Goal: Transaction & Acquisition: Subscribe to service/newsletter

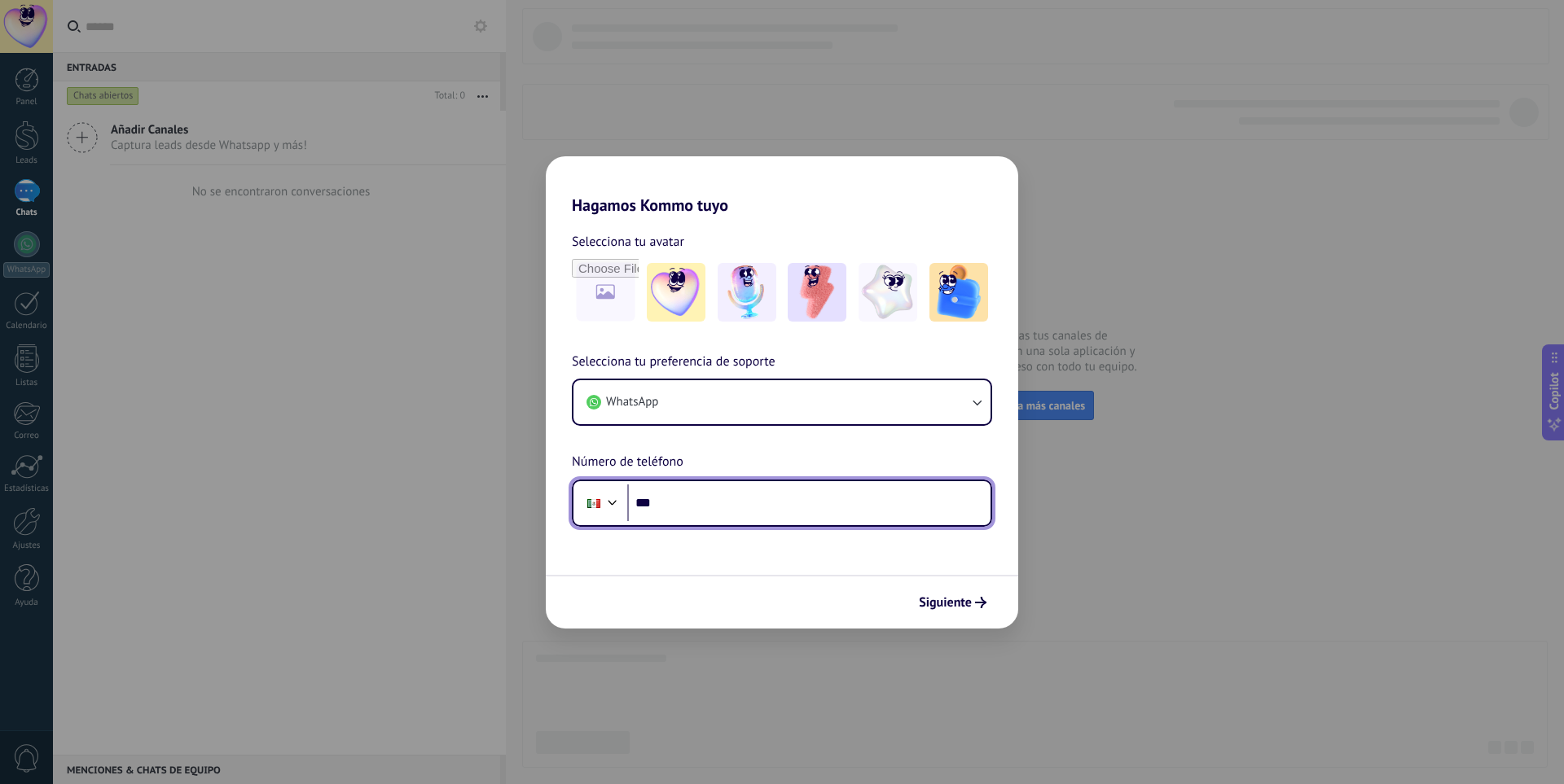
click at [771, 506] on input "***" at bounding box center [808, 502] width 363 height 37
type input "**********"
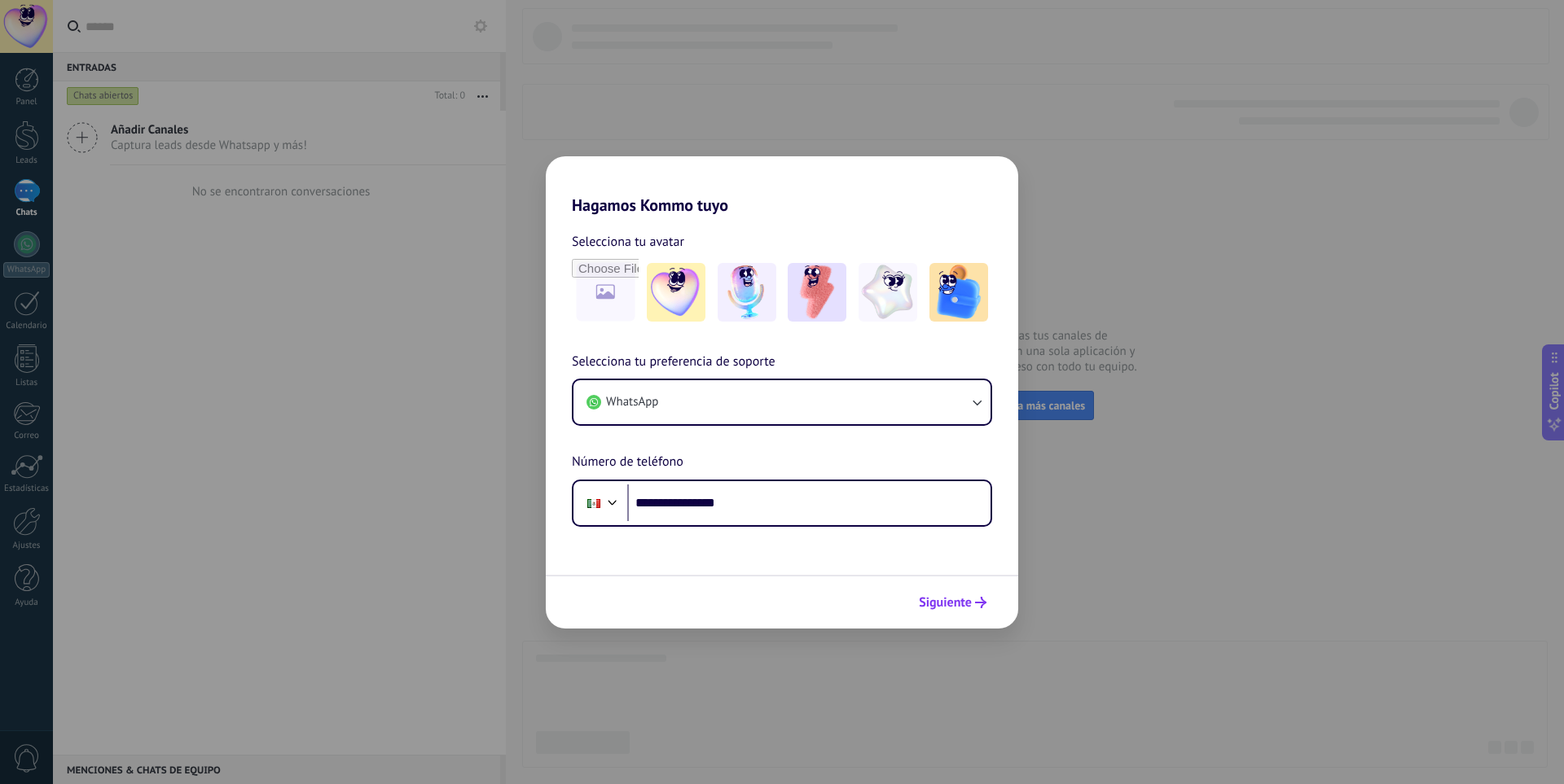
click at [946, 599] on span "Siguiente" at bounding box center [945, 603] width 53 height 12
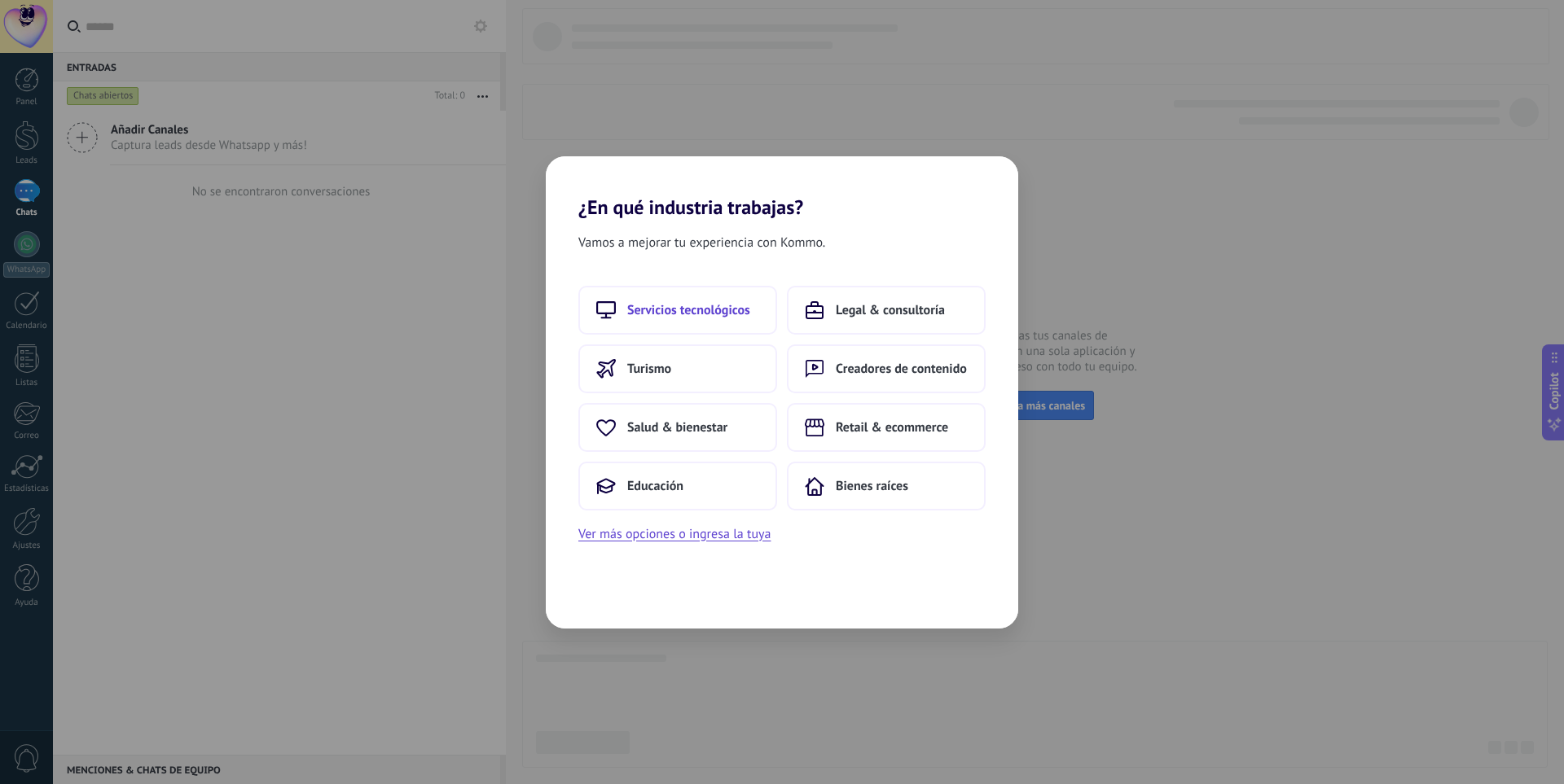
click at [716, 319] on button "Servicios tecnológicos" at bounding box center [677, 310] width 198 height 49
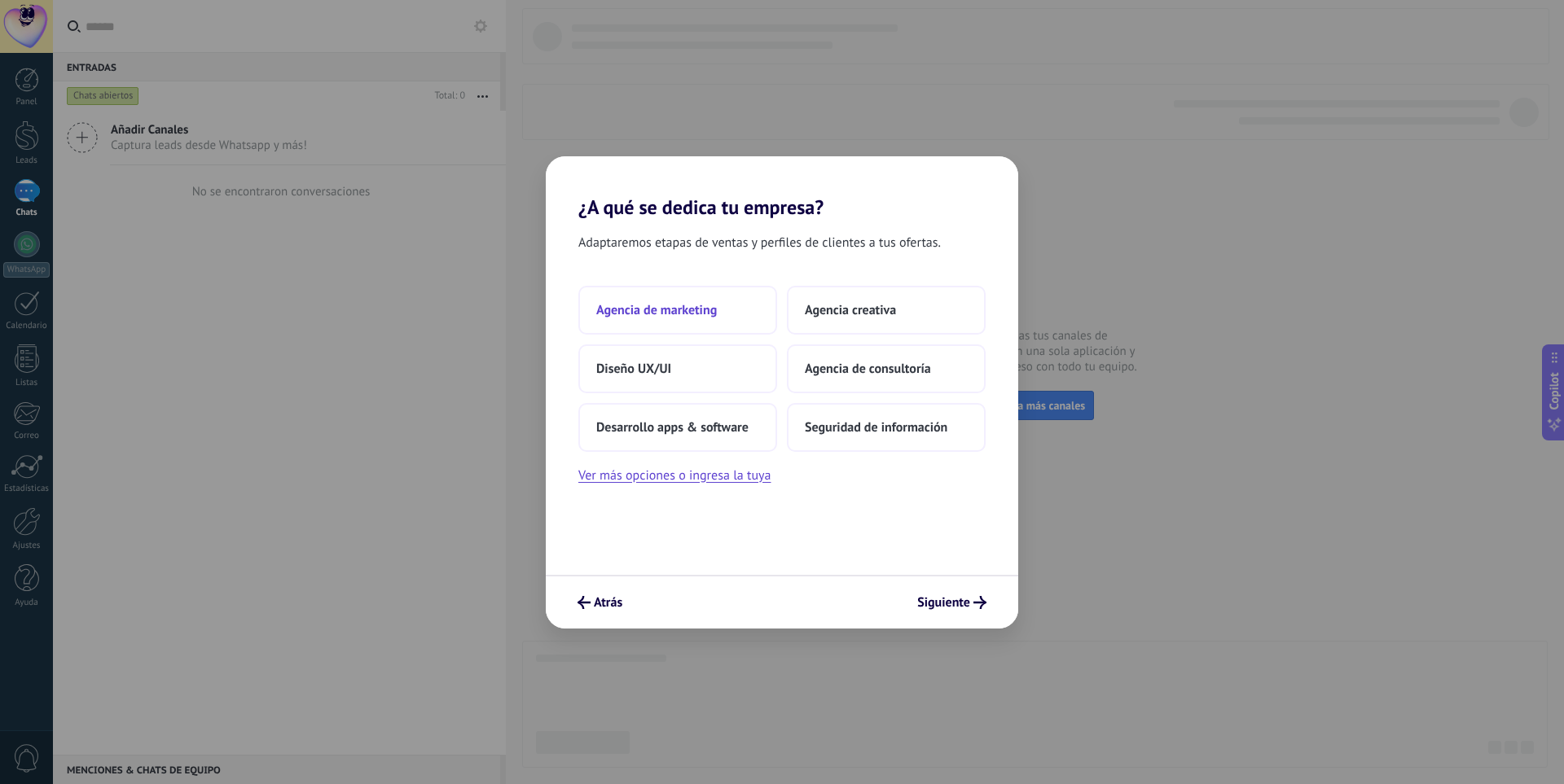
click at [723, 316] on button "Agencia de marketing" at bounding box center [677, 310] width 198 height 49
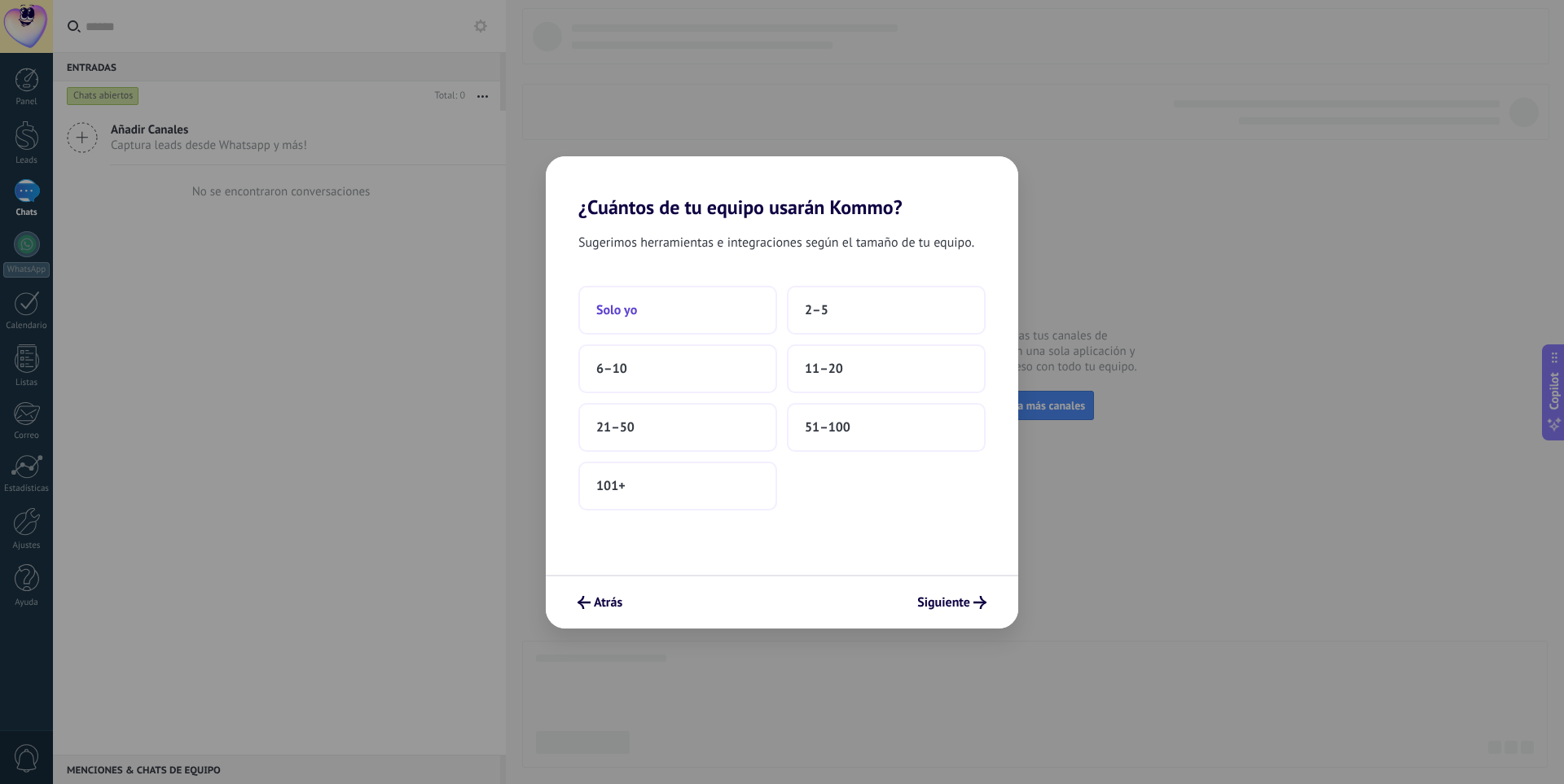
click at [690, 311] on button "Solo yo" at bounding box center [677, 310] width 198 height 49
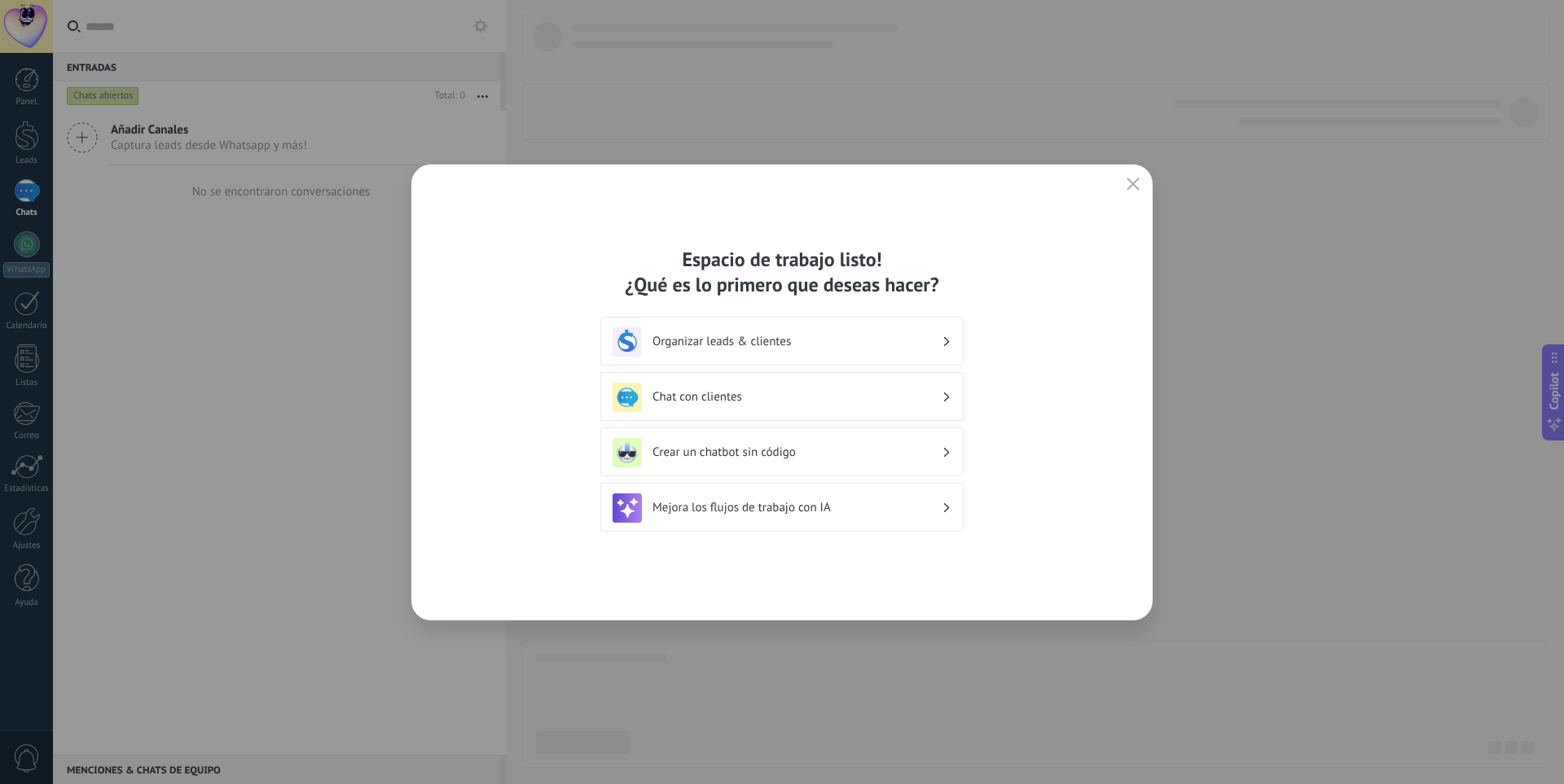
click at [735, 452] on h3 "Crear un chatbot sin código" at bounding box center [797, 452] width 290 height 15
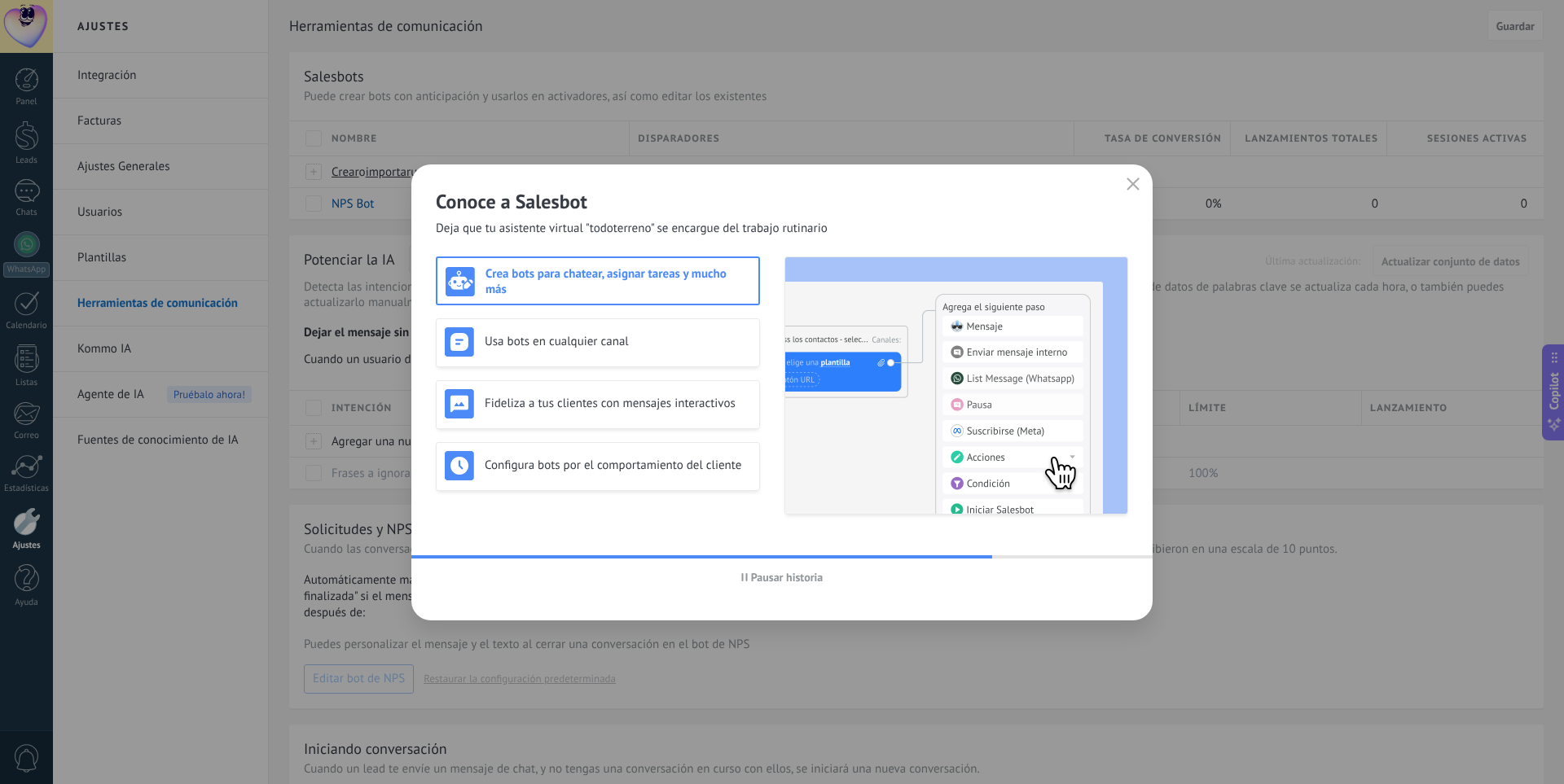
click at [759, 579] on span "Pausar historia" at bounding box center [787, 577] width 73 height 12
click at [1140, 176] on button "button" at bounding box center [1133, 185] width 21 height 23
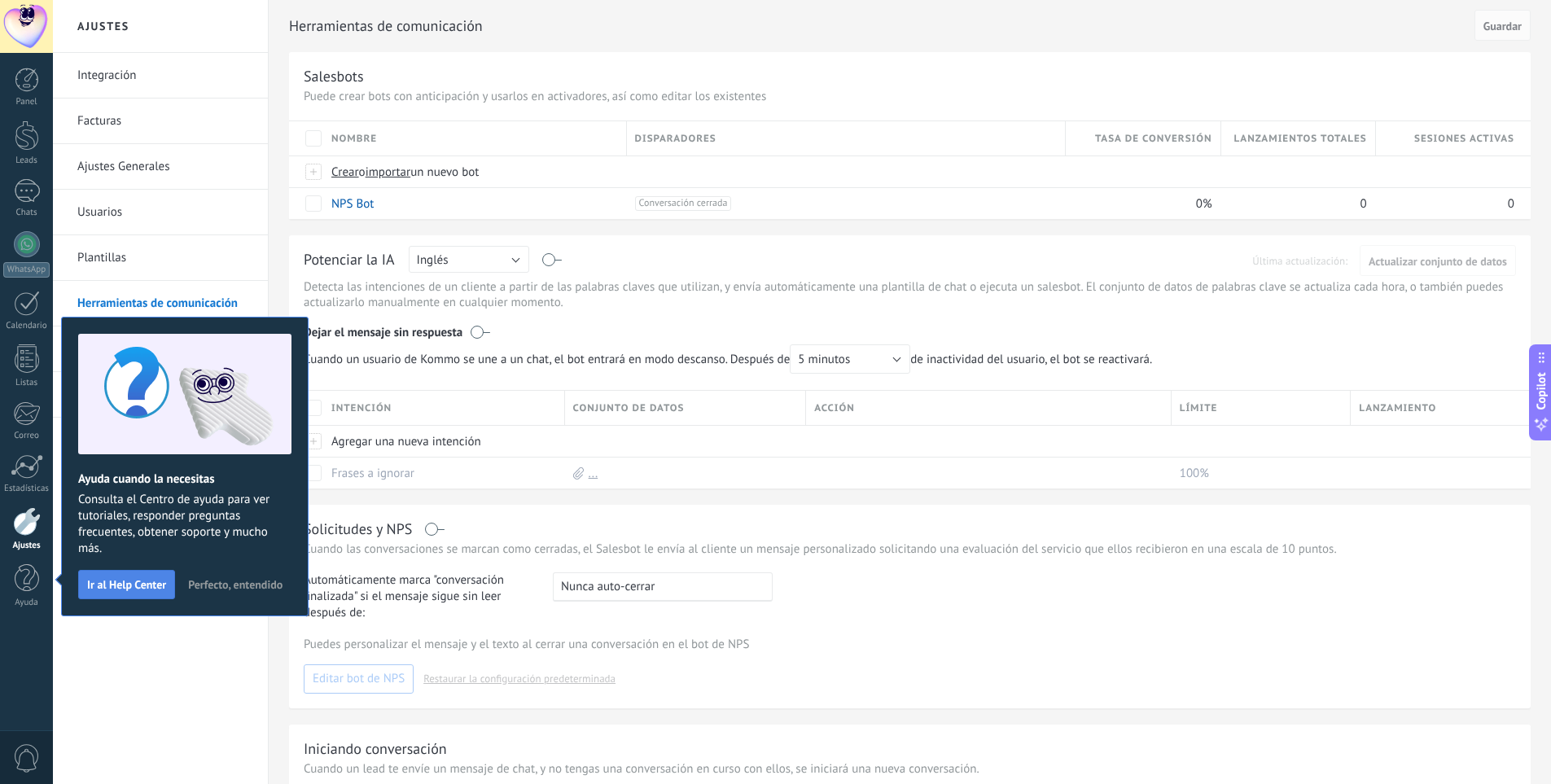
click at [147, 584] on span "Ir al Help Center" at bounding box center [127, 585] width 79 height 12
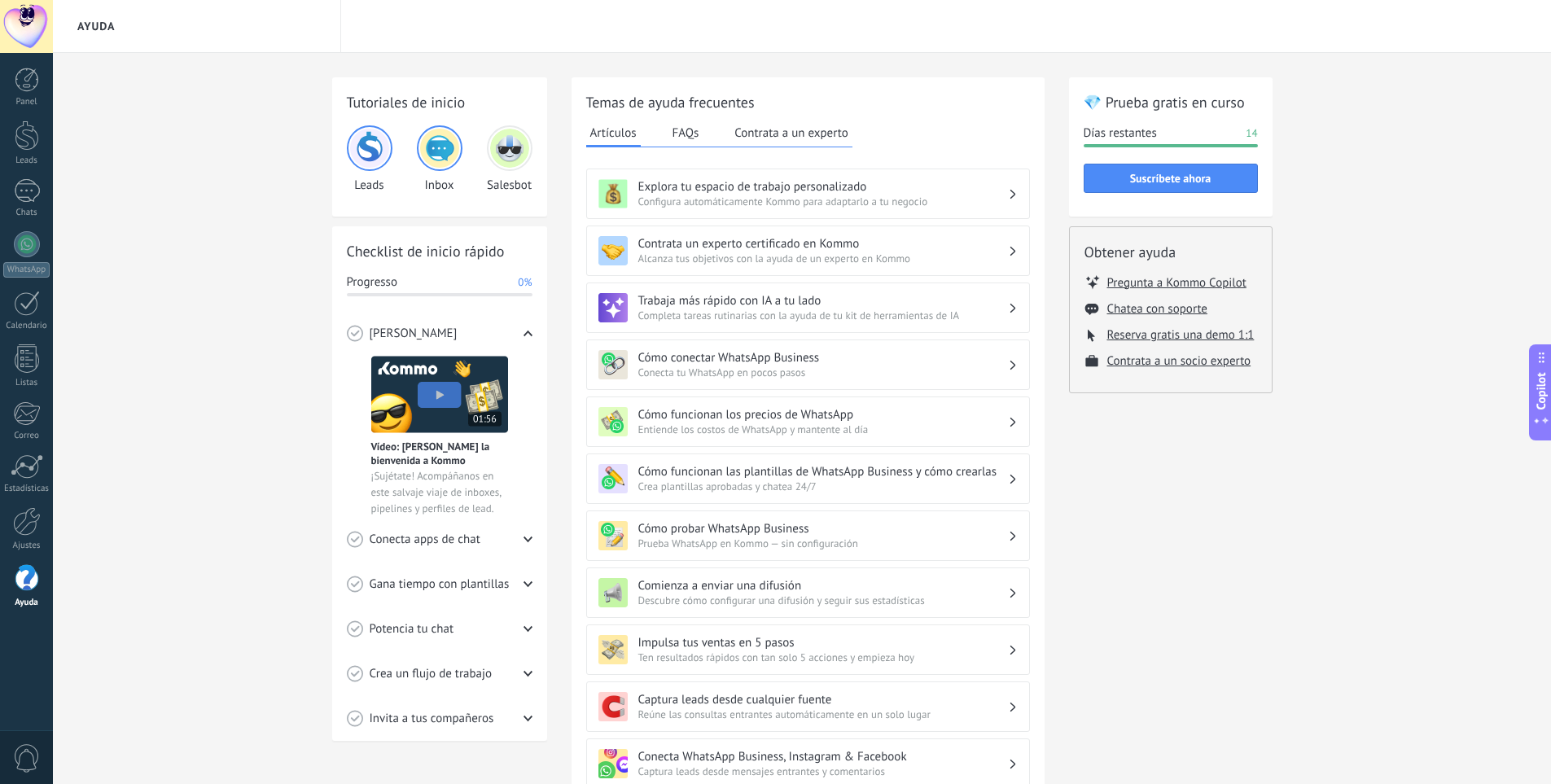
click at [889, 188] on h3 "Explora tu espacio de trabajo personalizado" at bounding box center [823, 187] width 370 height 15
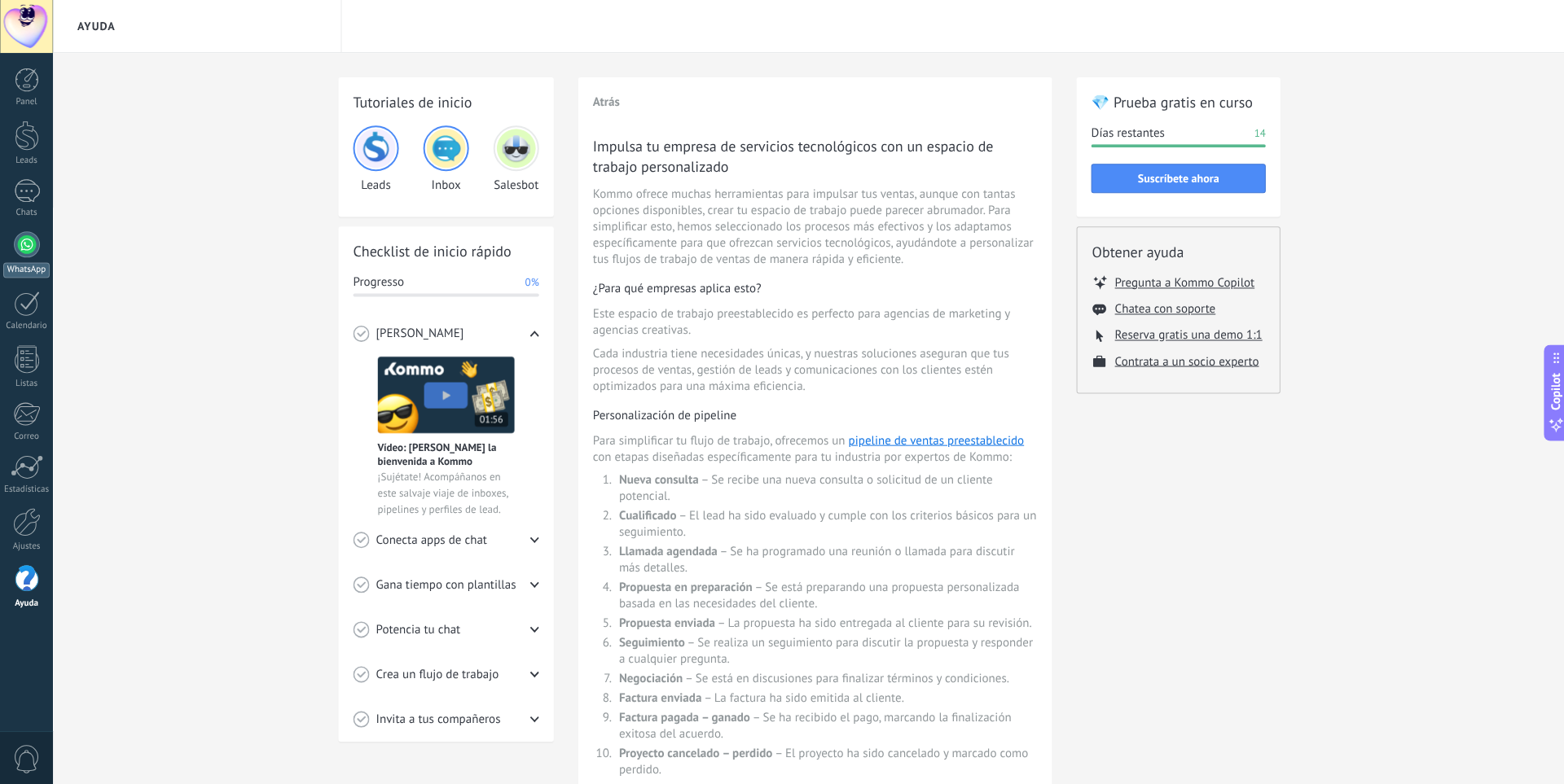
click at [25, 245] on div at bounding box center [26, 243] width 26 height 26
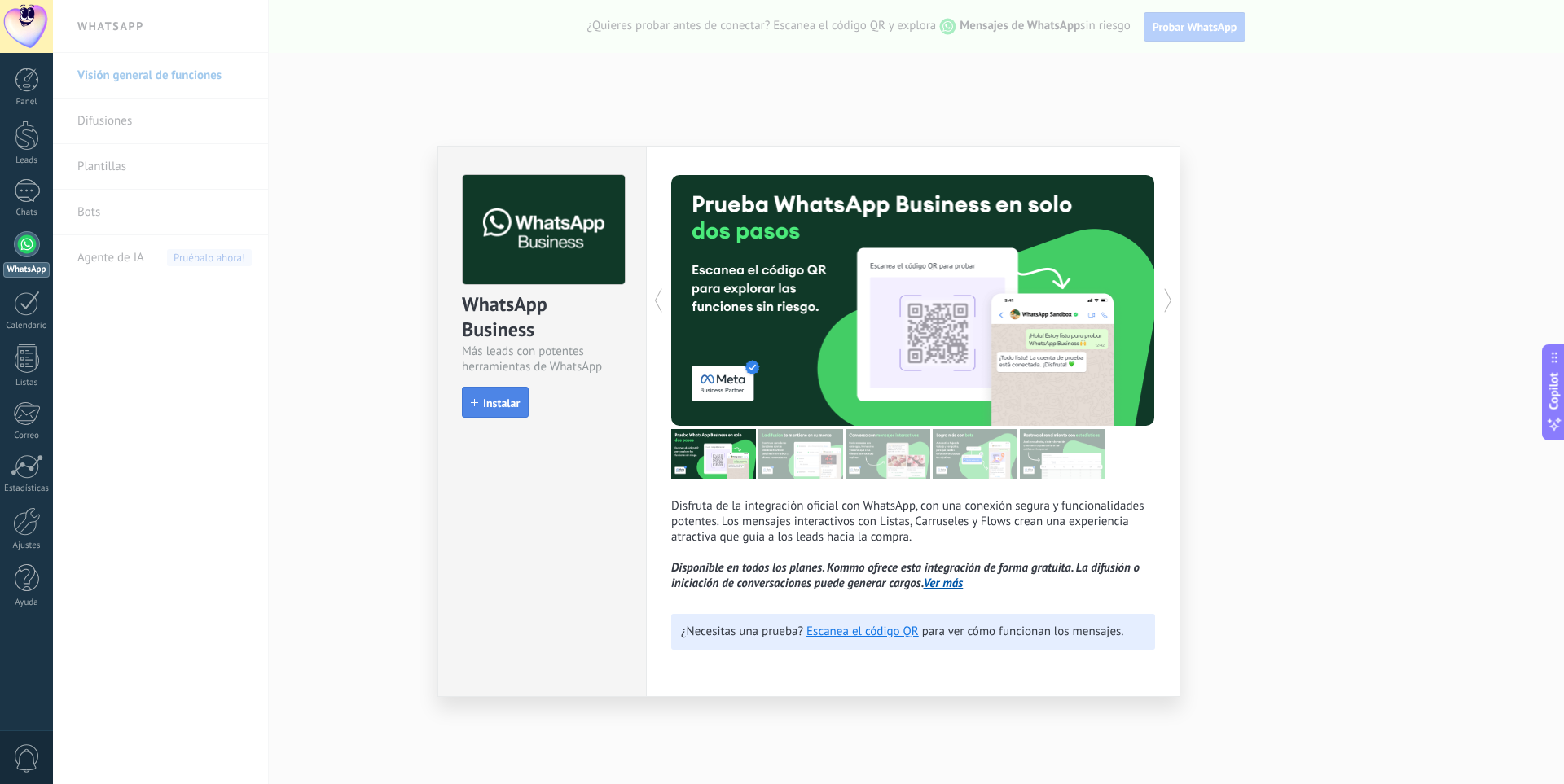
click at [484, 401] on span "Instalar" at bounding box center [502, 404] width 36 height 12
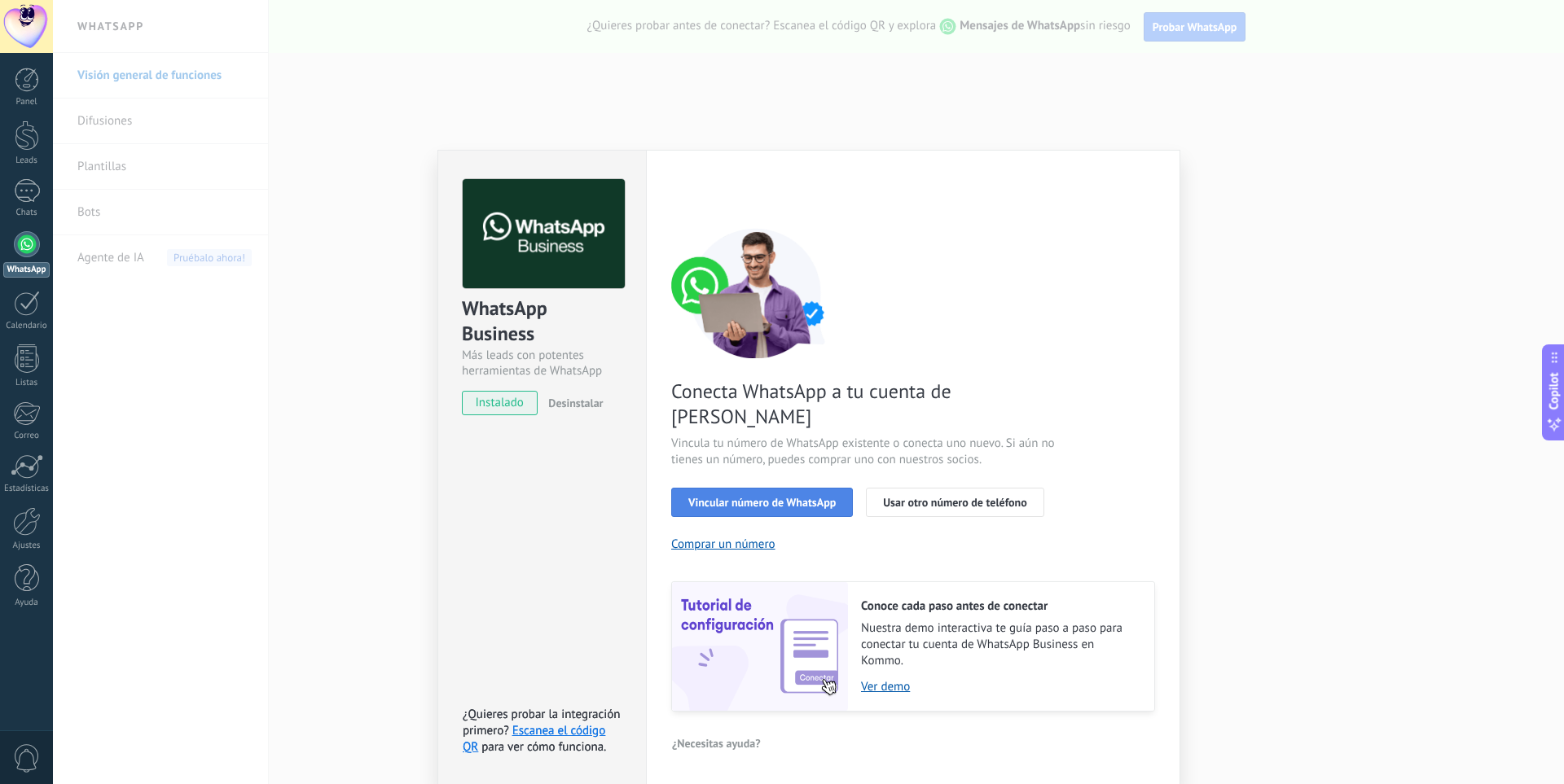
click at [770, 488] on button "Vincular número de WhatsApp" at bounding box center [761, 502] width 181 height 30
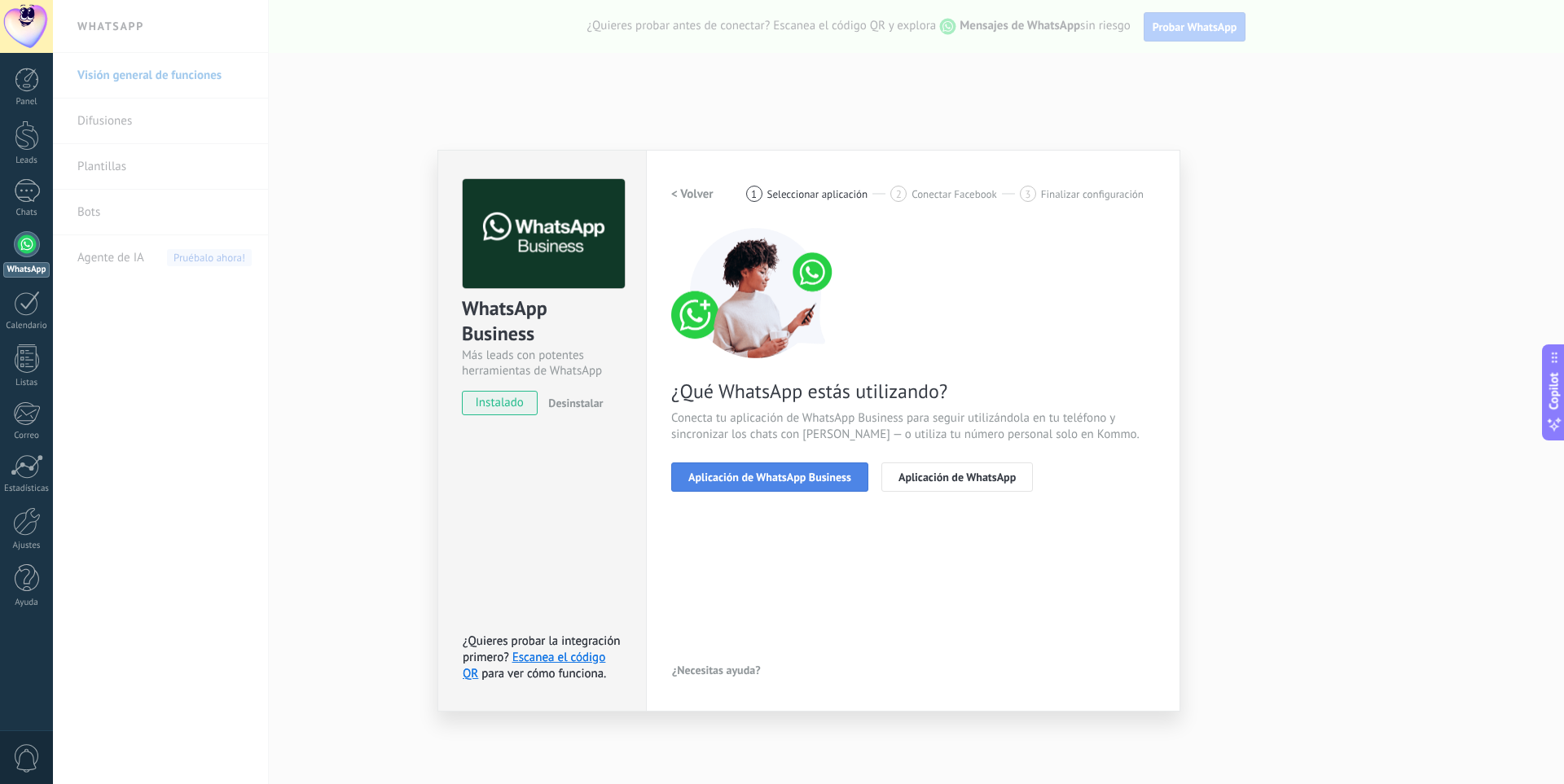
click at [792, 473] on span "Aplicación de WhatsApp Business" at bounding box center [770, 477] width 163 height 12
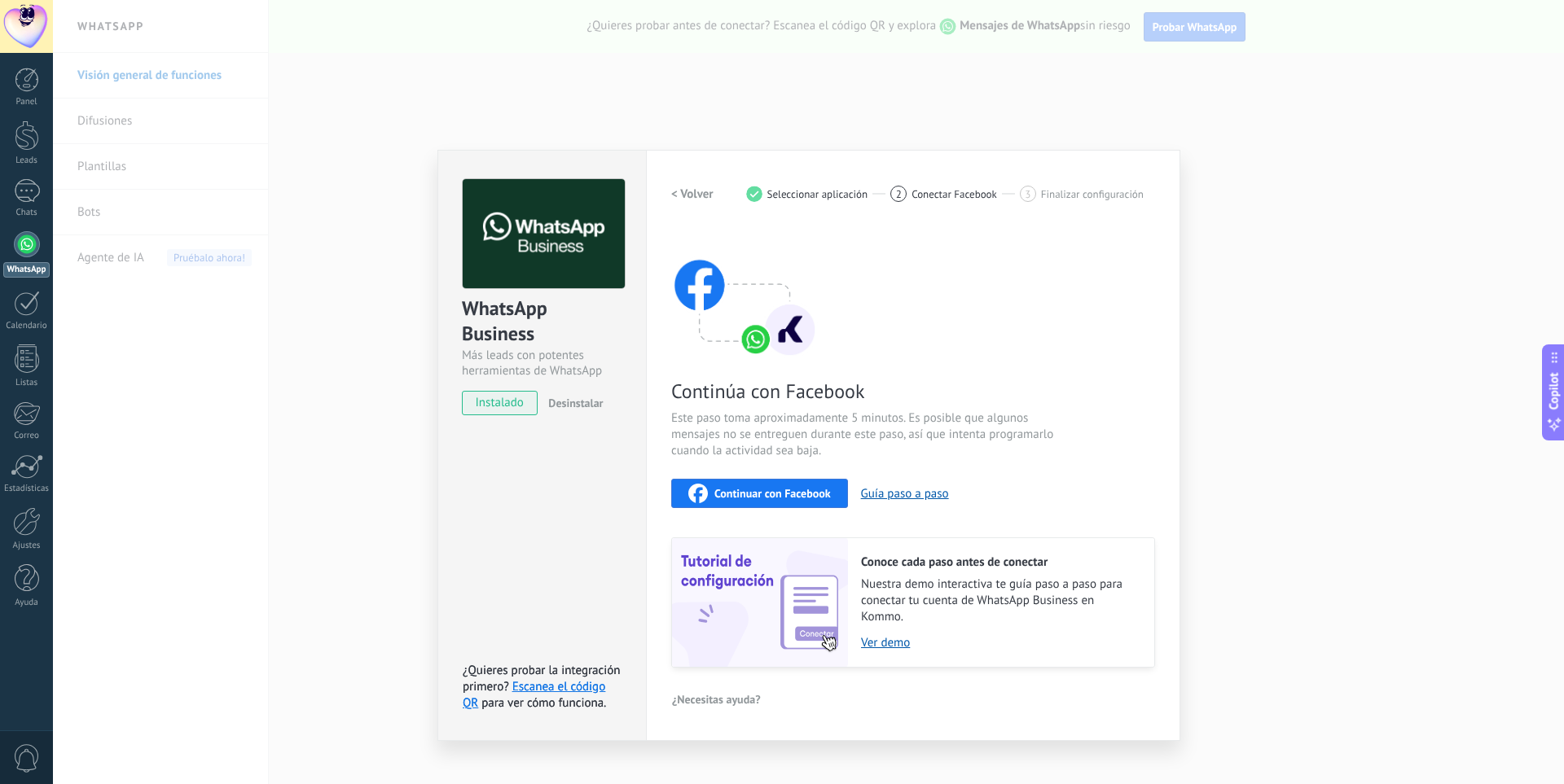
click at [777, 498] on span "Continuar con Facebook" at bounding box center [772, 494] width 116 height 12
click at [1161, 159] on div "Configuraciones Autorizaciones Esta pestaña registra a los usuarios que han con…" at bounding box center [913, 445] width 534 height 591
click at [1155, 187] on div "< Volver 1 Seleccionar aplicación 2 Conectar Facebook 3 Finalizar configuración" at bounding box center [913, 194] width 484 height 30
click at [1166, 173] on div "Configuraciones Autorizaciones Esta pestaña registra a los usuarios que han con…" at bounding box center [913, 445] width 534 height 591
click at [1167, 170] on div "Configuraciones Autorizaciones Esta pestaña registra a los usuarios que han con…" at bounding box center [913, 445] width 534 height 591
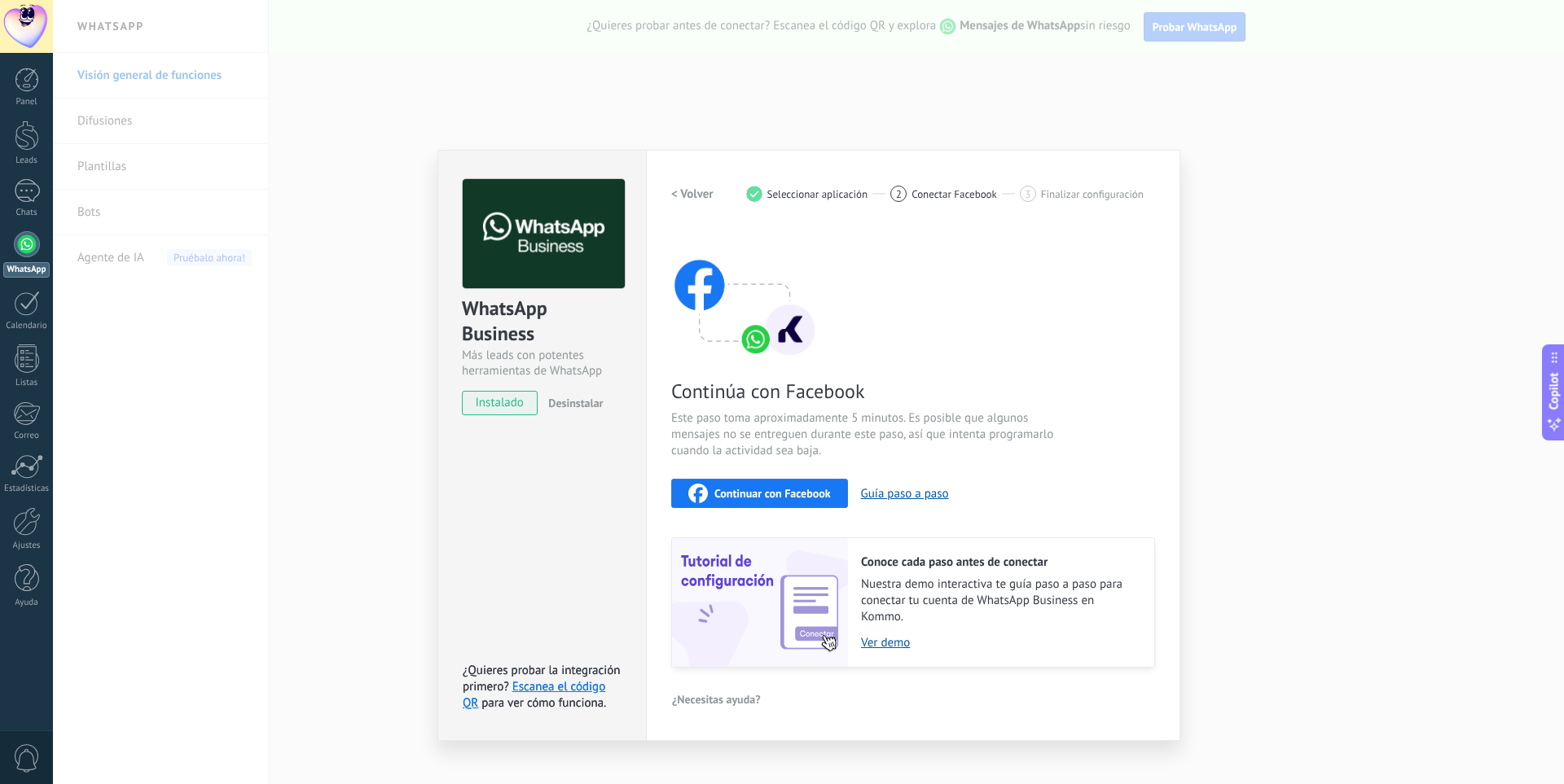
drag, startPoint x: 533, startPoint y: 159, endPoint x: 178, endPoint y: 127, distance: 356.4
click at [187, 124] on div "WhatsApp Business Más leads con potentes herramientas de WhatsApp instalado Des…" at bounding box center [808, 392] width 1511 height 784
